Goal: Check status: Check status

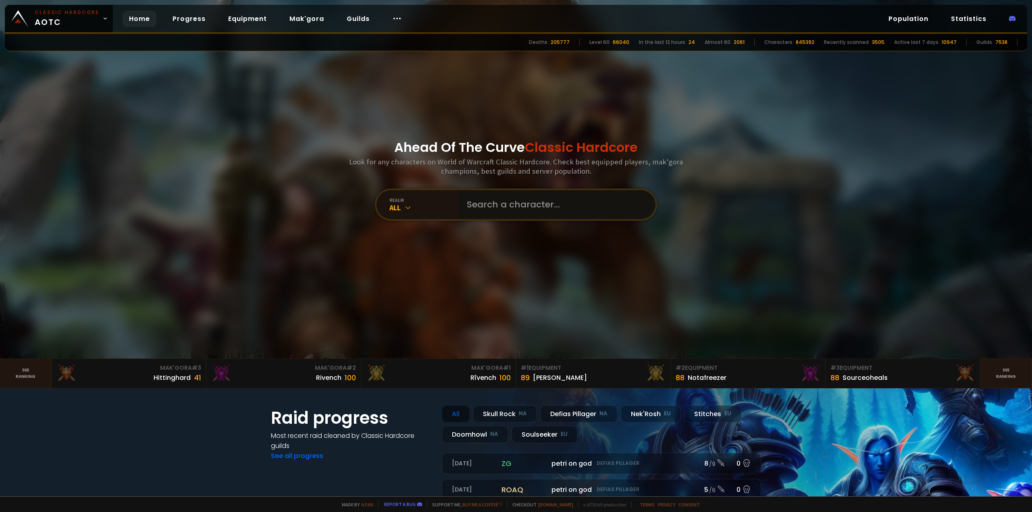
click at [496, 206] on input "text" at bounding box center [554, 204] width 184 height 29
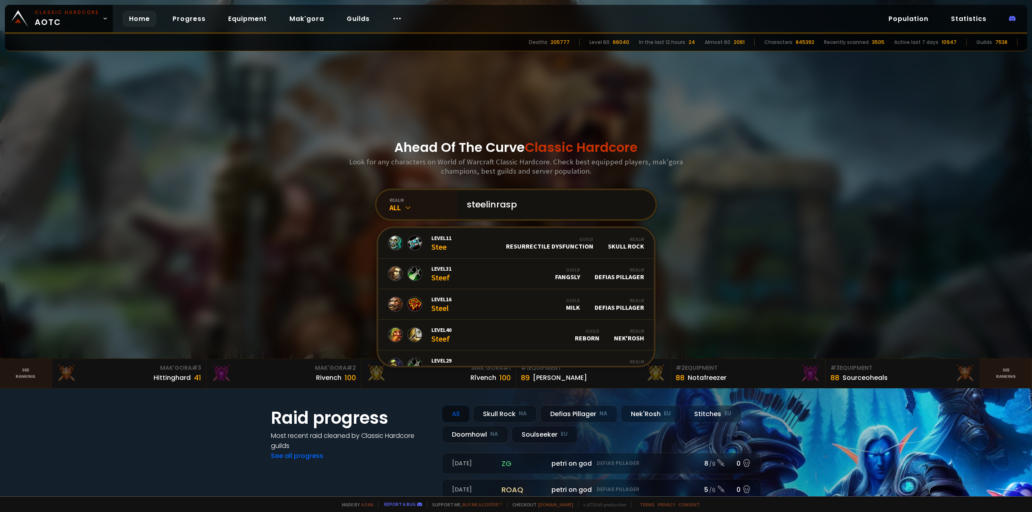
type input "steelinraspi"
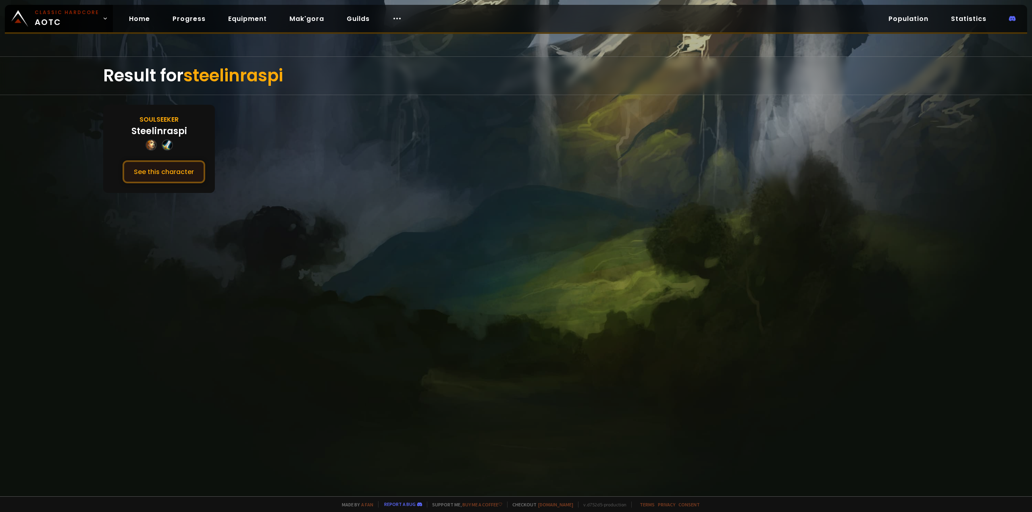
click at [159, 177] on button "See this character" at bounding box center [164, 171] width 83 height 23
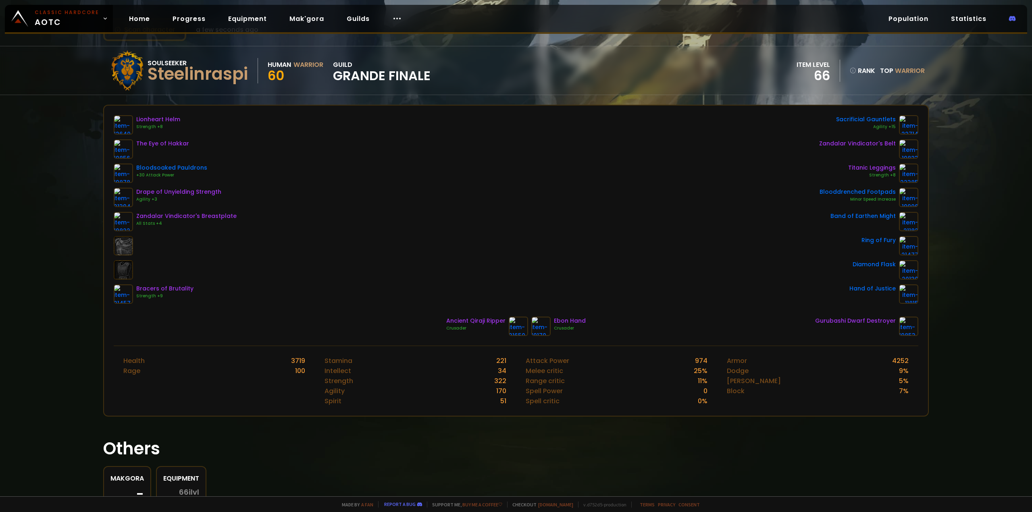
scroll to position [40, 0]
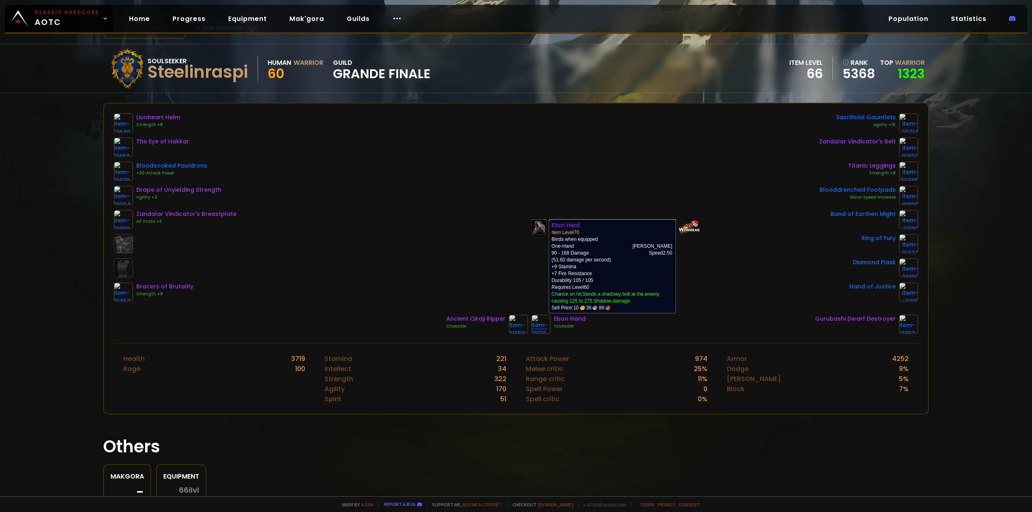
click at [539, 327] on img at bounding box center [540, 324] width 19 height 19
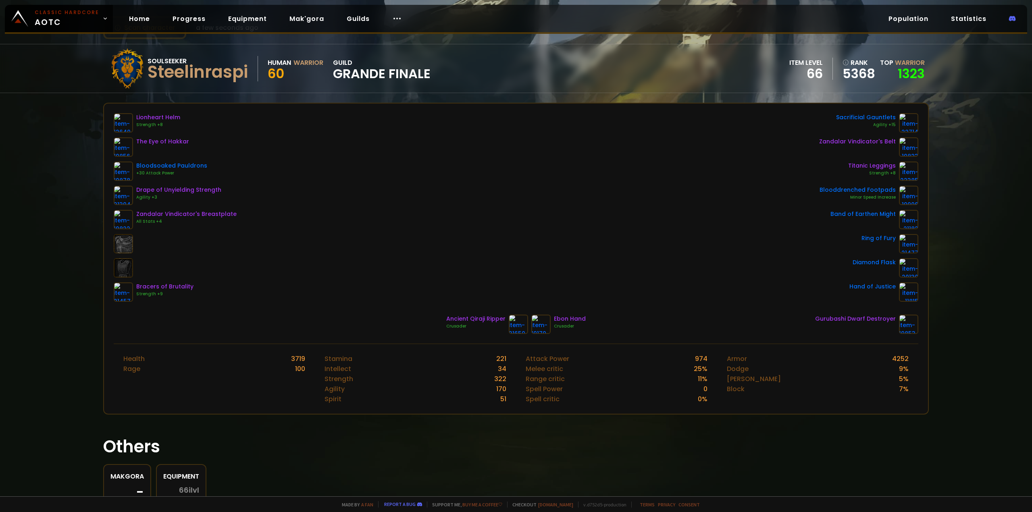
click at [559, 317] on div "Ebon Hand" at bounding box center [570, 319] width 32 height 8
drag, startPoint x: 508, startPoint y: 327, endPoint x: 56, endPoint y: 183, distance: 475.1
click at [56, 183] on div "Scan character a few seconds ago Soulseeker Steelinraspi Human Warrior 60 guild…" at bounding box center [516, 248] width 1032 height 497
drag, startPoint x: 967, startPoint y: 274, endPoint x: 963, endPoint y: 269, distance: 6.3
drag, startPoint x: 963, startPoint y: 269, endPoint x: 974, endPoint y: 210, distance: 59.8
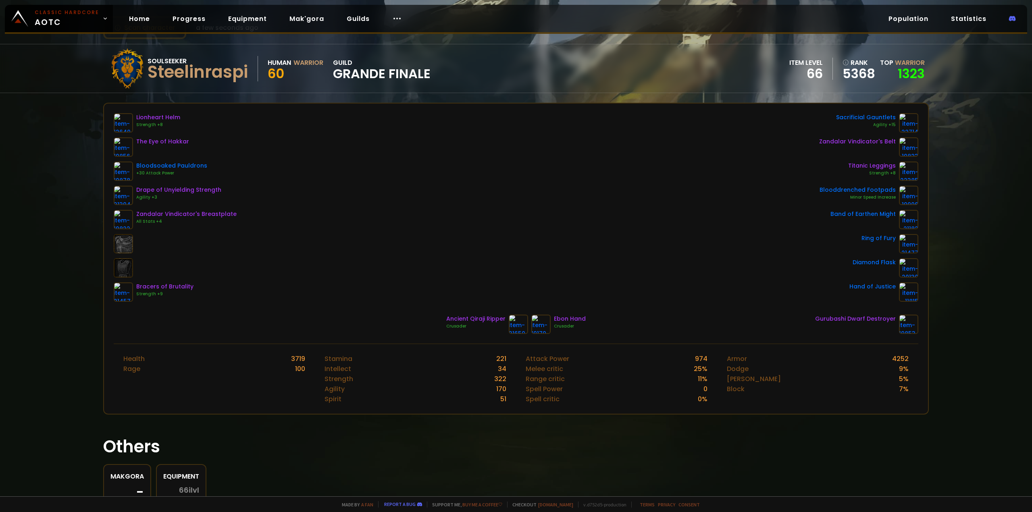
click at [974, 210] on div "Scan character a few seconds ago Soulseeker Steelinraspi Human Warrior 60 guild…" at bounding box center [516, 248] width 1032 height 497
